Goal: Transaction & Acquisition: Purchase product/service

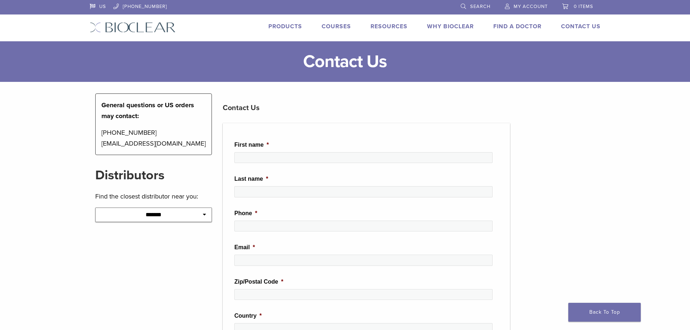
click at [288, 26] on link "Products" at bounding box center [285, 26] width 34 height 7
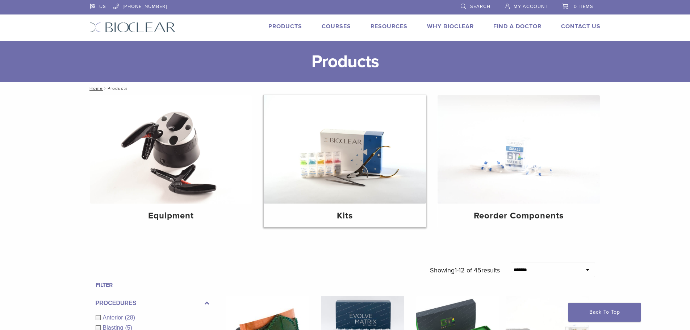
click at [366, 206] on div "Kits" at bounding box center [345, 216] width 162 height 24
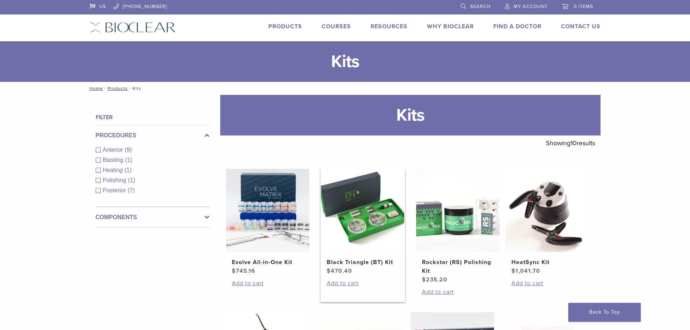
click at [363, 204] on img at bounding box center [362, 210] width 83 height 83
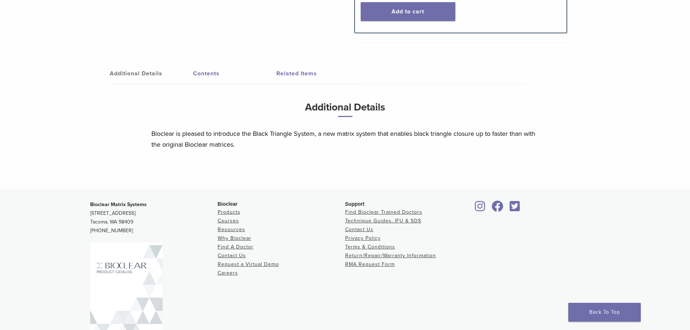
scroll to position [362, 0]
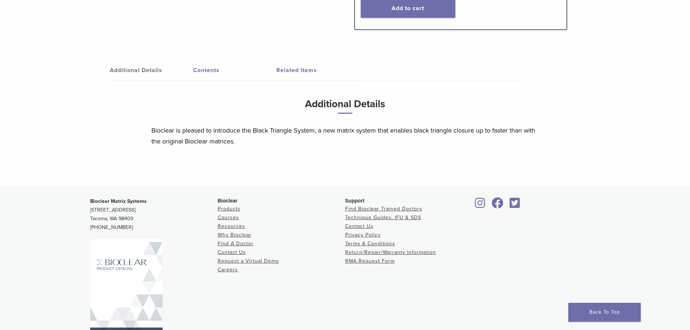
click at [156, 73] on link "Additional Details" at bounding box center [151, 70] width 83 height 20
click at [310, 73] on link "Related Items" at bounding box center [317, 70] width 83 height 20
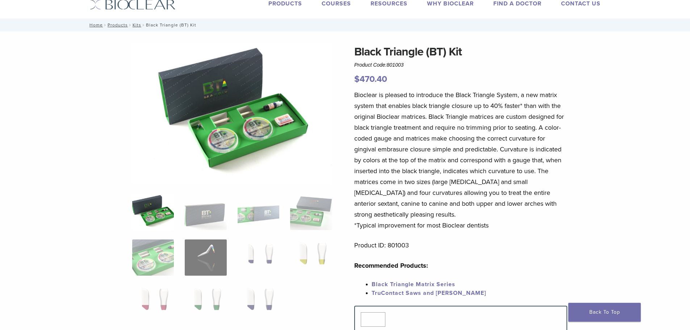
scroll to position [22, 0]
